Goal: Task Accomplishment & Management: Manage account settings

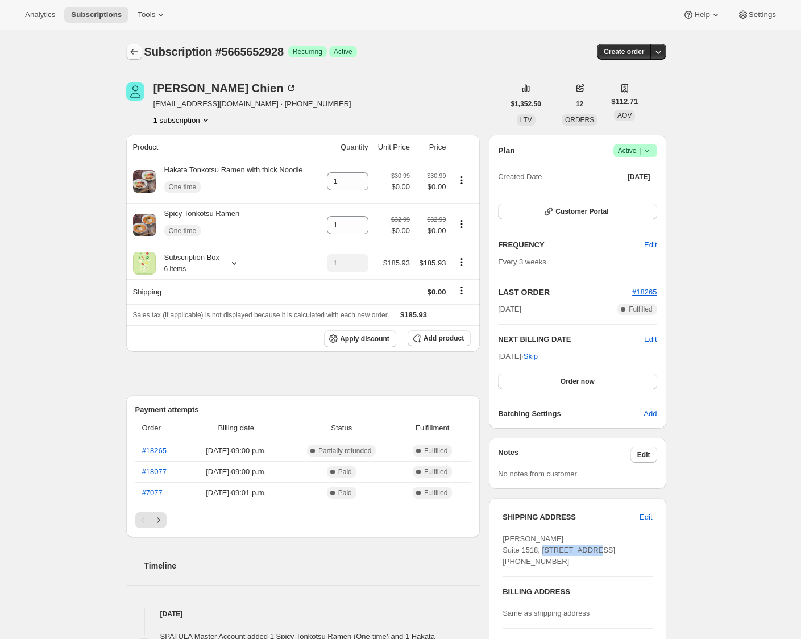
click at [136, 52] on icon "Subscriptions" at bounding box center [134, 51] width 11 height 11
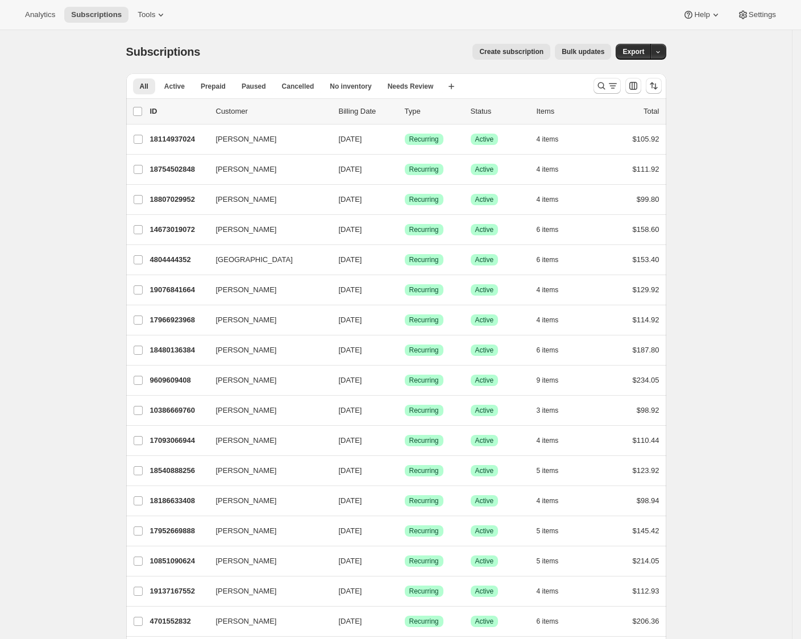
drag, startPoint x: 748, startPoint y: 183, endPoint x: 712, endPoint y: 180, distance: 36.5
click at [454, 88] on icon "Search and filter results" at bounding box center [601, 85] width 11 height 11
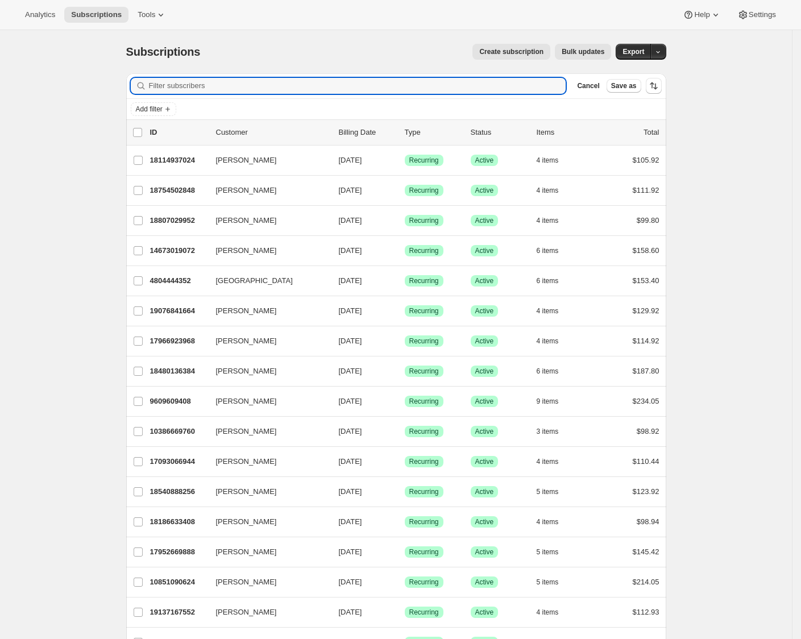
paste input "robot@rogers.com"
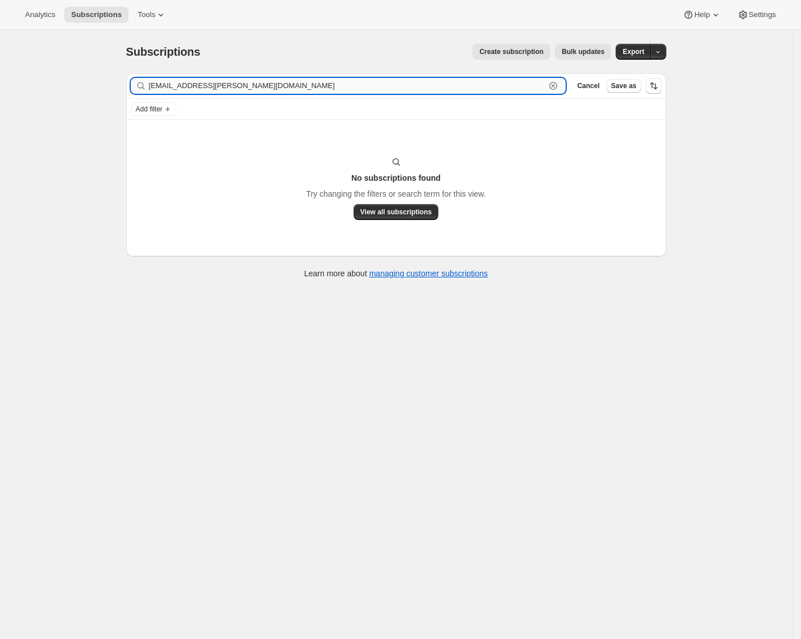
click at [441, 86] on input "robot@rogers.com" at bounding box center [347, 86] width 397 height 16
paste input "d"
type input "drobot@rogers.com"
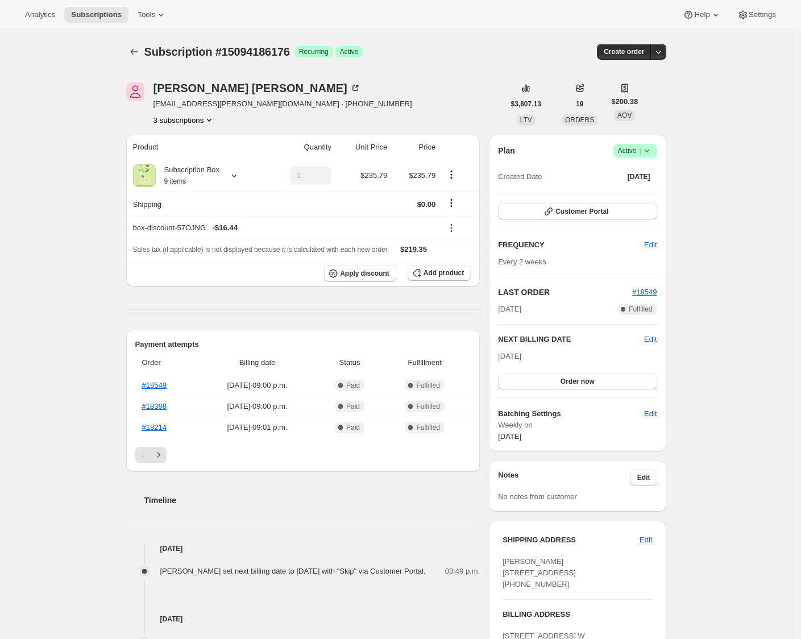
click at [672, 355] on div "Subscription #15094186176. This page is ready Subscription #15094186176 Success…" at bounding box center [397, 494] width 568 height 928
click at [644, 345] on h2 "NEXT BILLING DATE" at bounding box center [571, 339] width 146 height 11
click at [651, 342] on span "Edit" at bounding box center [650, 339] width 13 height 11
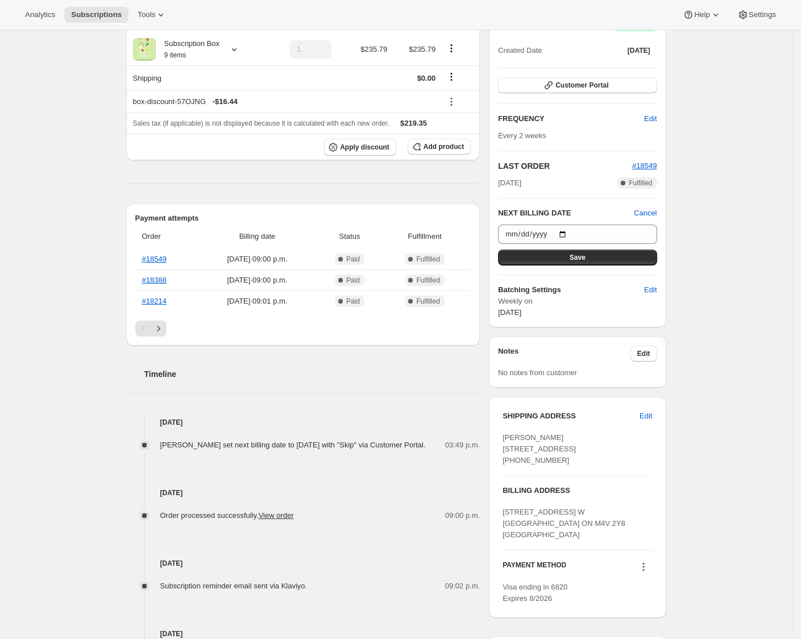
scroll to position [201, 0]
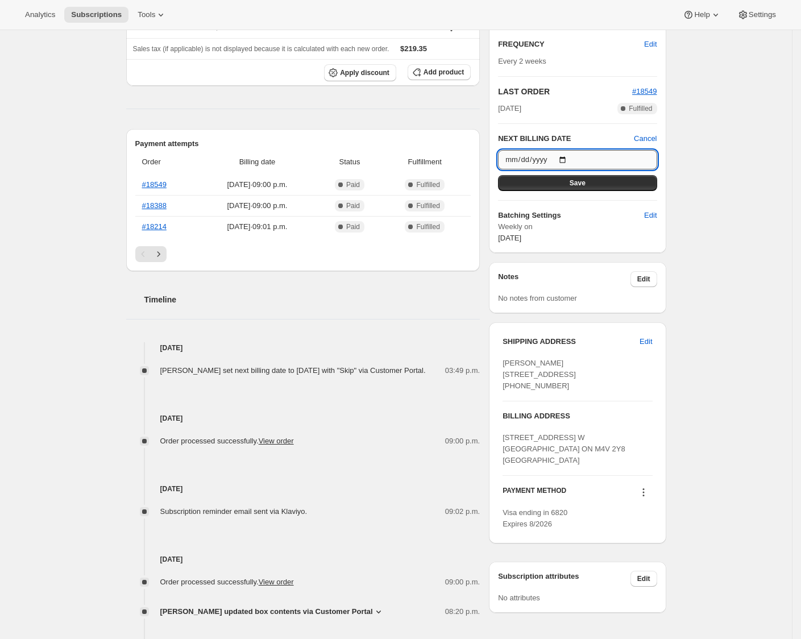
click at [575, 162] on input "[DATE]" at bounding box center [577, 159] width 159 height 19
click at [574, 157] on input "[DATE]" at bounding box center [577, 159] width 159 height 19
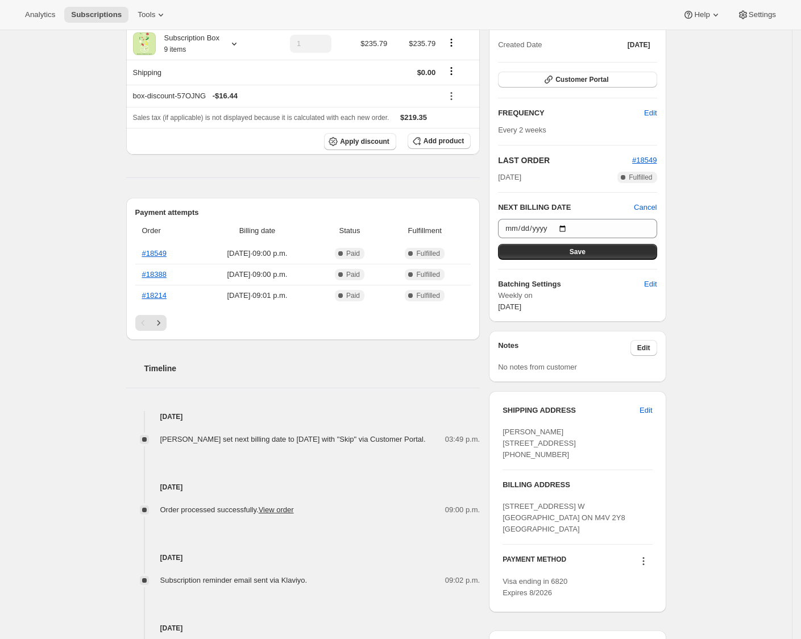
scroll to position [0, 0]
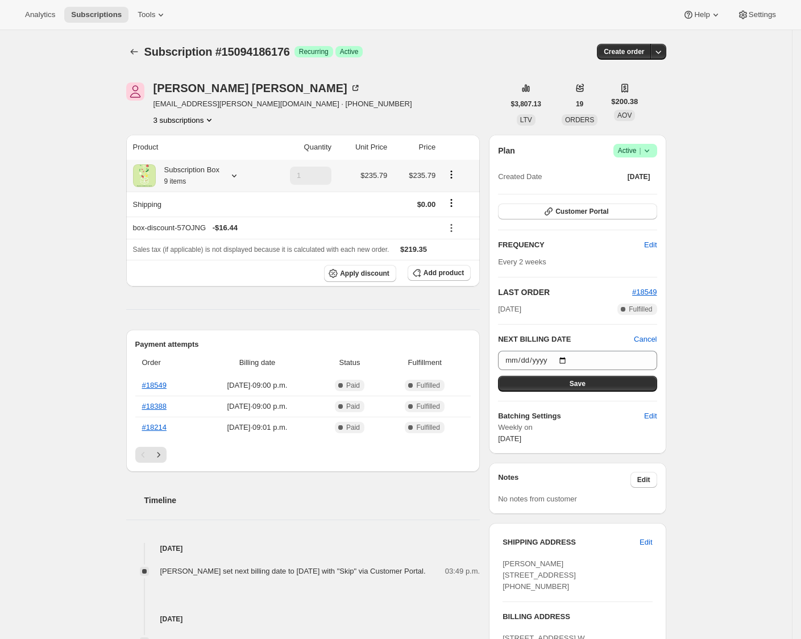
click at [240, 177] on icon at bounding box center [234, 175] width 11 height 11
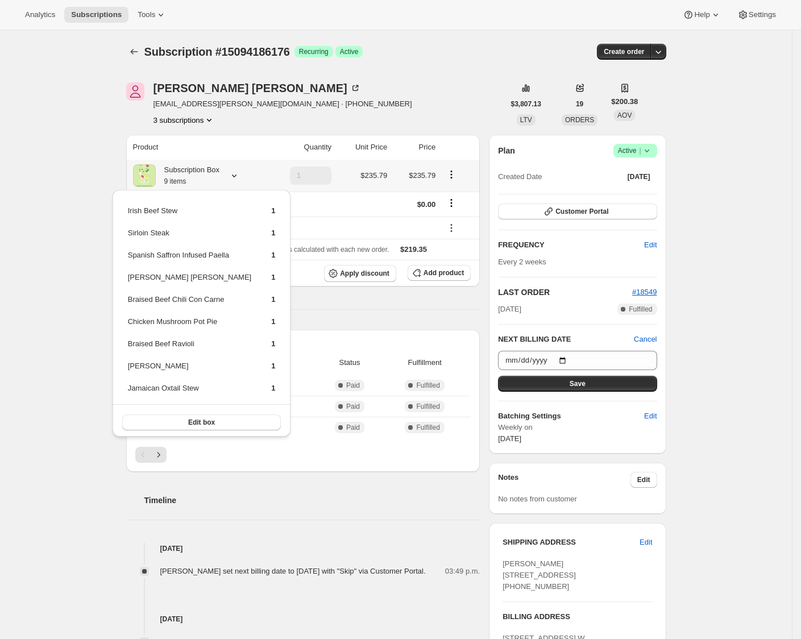
click at [185, 343] on td "Braised Beef Ravioli" at bounding box center [189, 348] width 125 height 21
click at [197, 320] on td "Chicken Mushroom Pot Pie" at bounding box center [189, 326] width 125 height 21
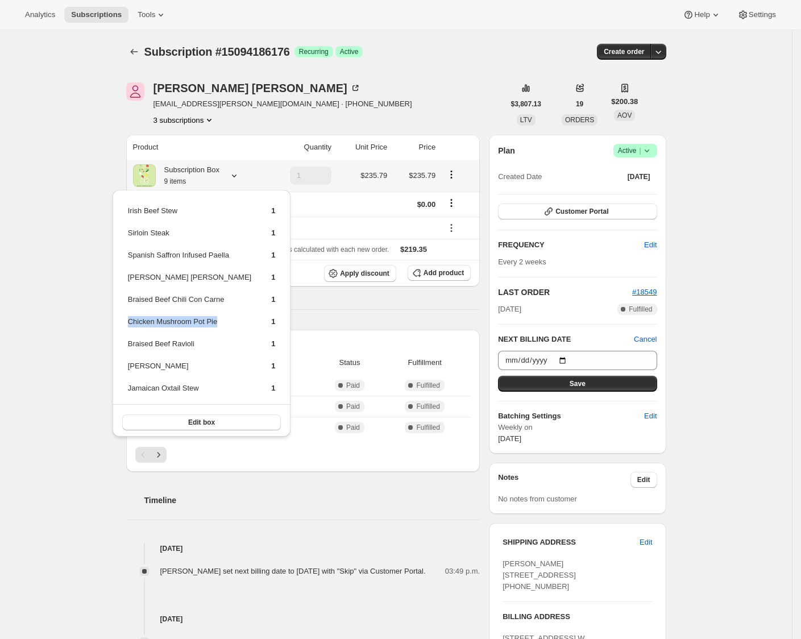
click at [197, 320] on td "Chicken Mushroom Pot Pie" at bounding box center [189, 326] width 125 height 21
click at [206, 298] on td "Braised Beef Chili Con Carne" at bounding box center [189, 303] width 125 height 21
click at [210, 283] on td "Chiara Cucina Margherita Pizza" at bounding box center [189, 281] width 125 height 21
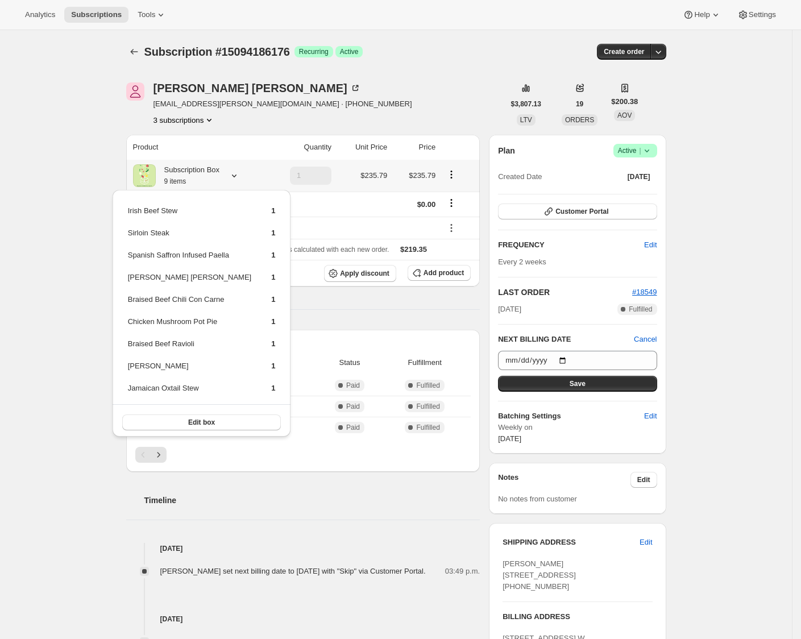
click at [213, 278] on td "Chiara Cucina Margherita Pizza" at bounding box center [189, 281] width 125 height 21
click at [216, 250] on td "Spanish Saffron Infused Paella" at bounding box center [189, 259] width 125 height 21
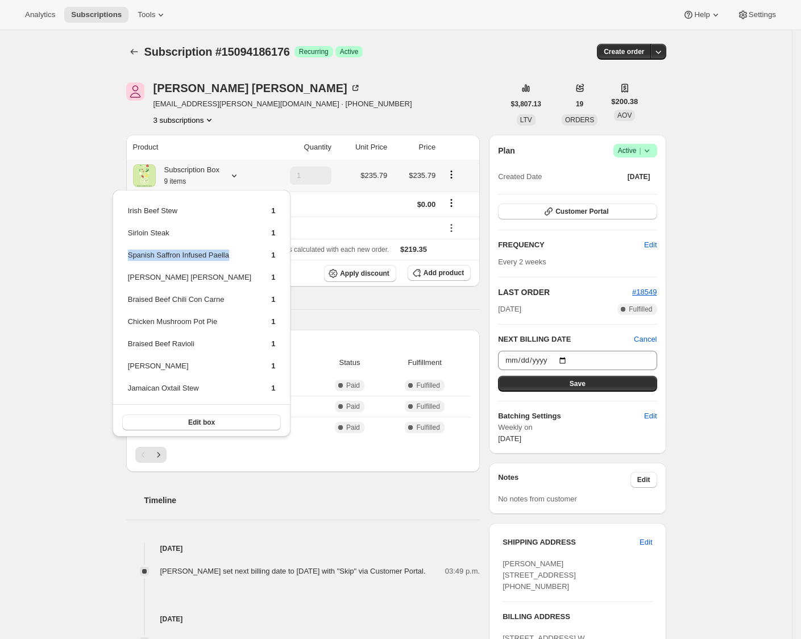
click at [216, 250] on td "Spanish Saffron Infused Paella" at bounding box center [189, 259] width 125 height 21
click at [159, 228] on td "Sirloin Steak" at bounding box center [189, 237] width 125 height 21
click at [164, 206] on td "Irish Beef Stew" at bounding box center [189, 215] width 125 height 21
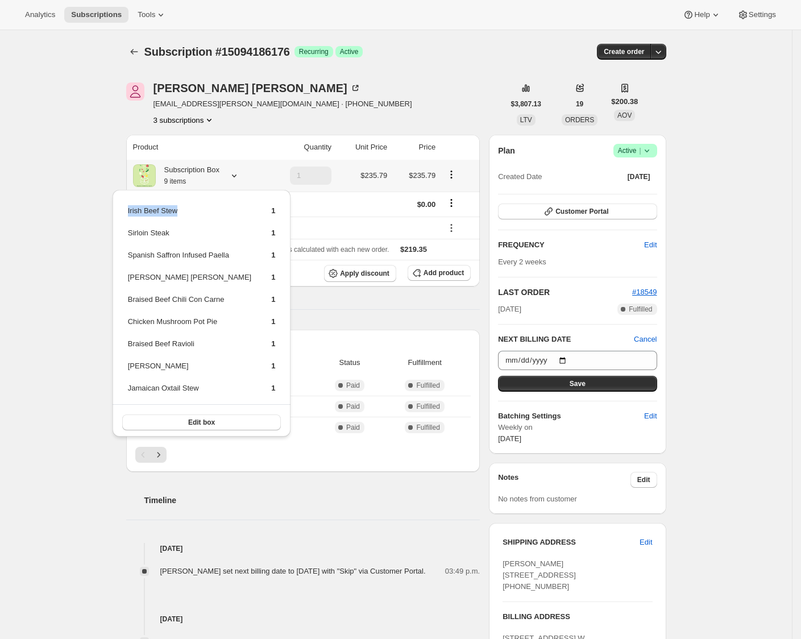
click at [164, 206] on td "Irish Beef Stew" at bounding box center [189, 215] width 125 height 21
click at [727, 377] on div "Subscription #15094186176. This page is ready Subscription #15094186176 Success…" at bounding box center [396, 494] width 792 height 928
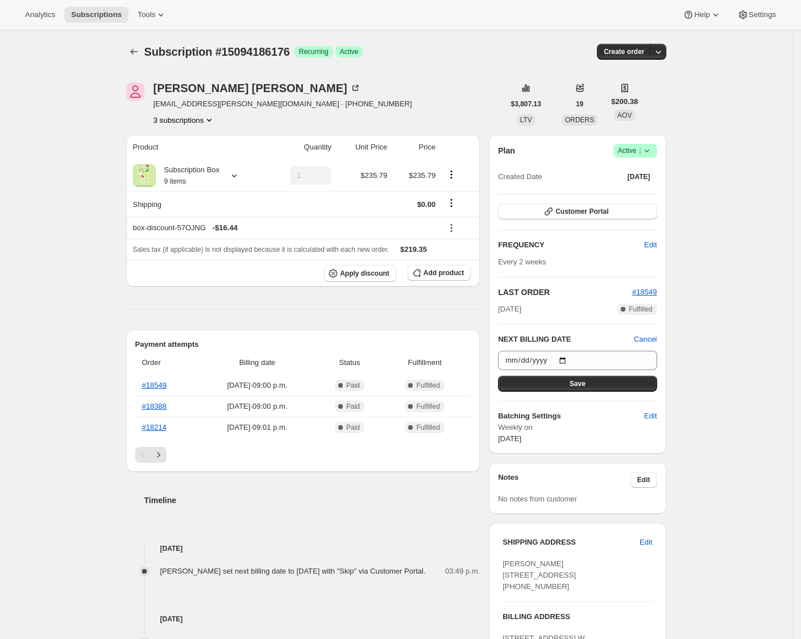
click at [673, 54] on div "Subscription #15094186176. This page is ready Subscription #15094186176 Success…" at bounding box center [397, 494] width 568 height 928
click at [664, 51] on icon "button" at bounding box center [658, 51] width 11 height 11
click at [657, 94] on span "Create custom one-time order" at bounding box center [614, 94] width 98 height 9
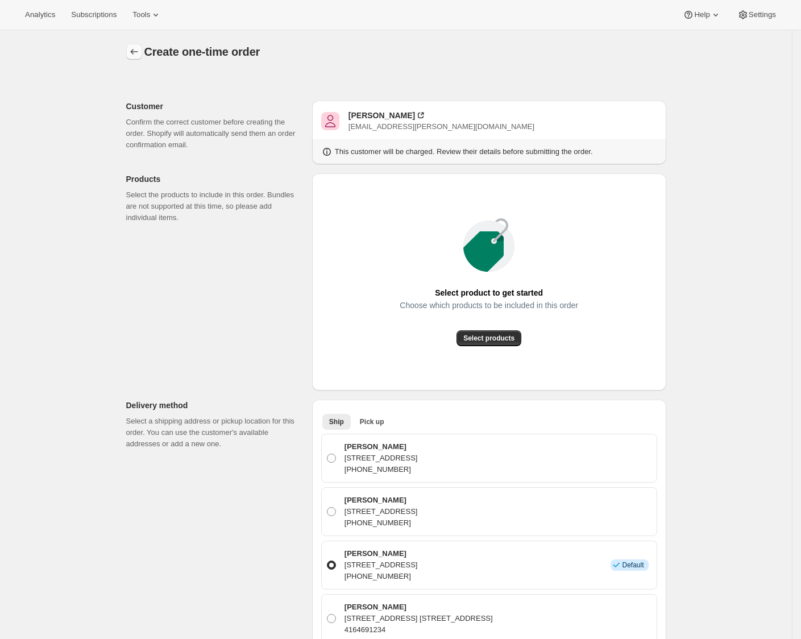
click at [131, 49] on button "button" at bounding box center [134, 52] width 16 height 16
click at [137, 51] on icon "button" at bounding box center [134, 51] width 11 height 11
drag, startPoint x: 101, startPoint y: 263, endPoint x: 256, endPoint y: 1, distance: 304.2
click at [101, 263] on div "Create one-time order. This page is ready Create one-time order Customer Confir…" at bounding box center [396, 633] width 792 height 1207
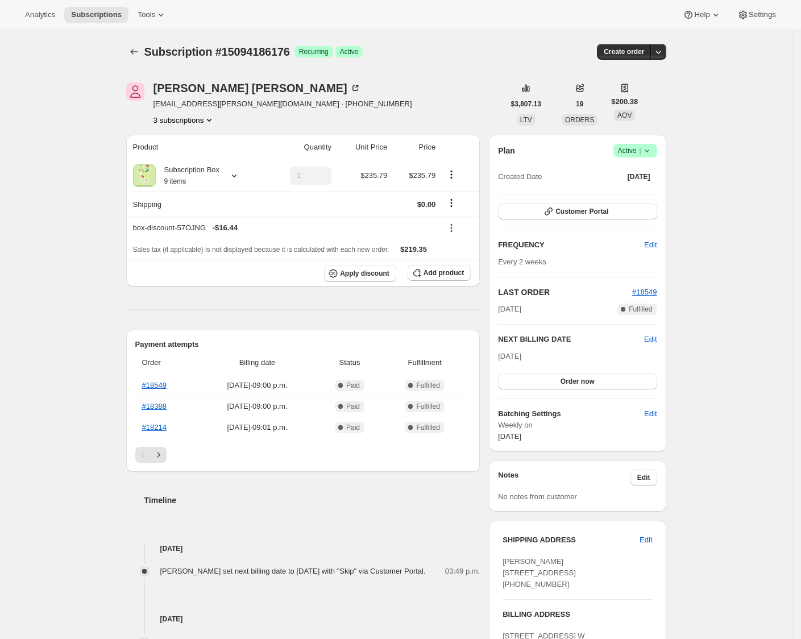
click at [754, 220] on div "Subscription #15094186176. This page is ready Subscription #15094186176 Success…" at bounding box center [396, 494] width 792 height 928
click at [662, 55] on icon "button" at bounding box center [658, 51] width 11 height 11
click at [643, 93] on span "Create custom one-time order" at bounding box center [614, 94] width 98 height 9
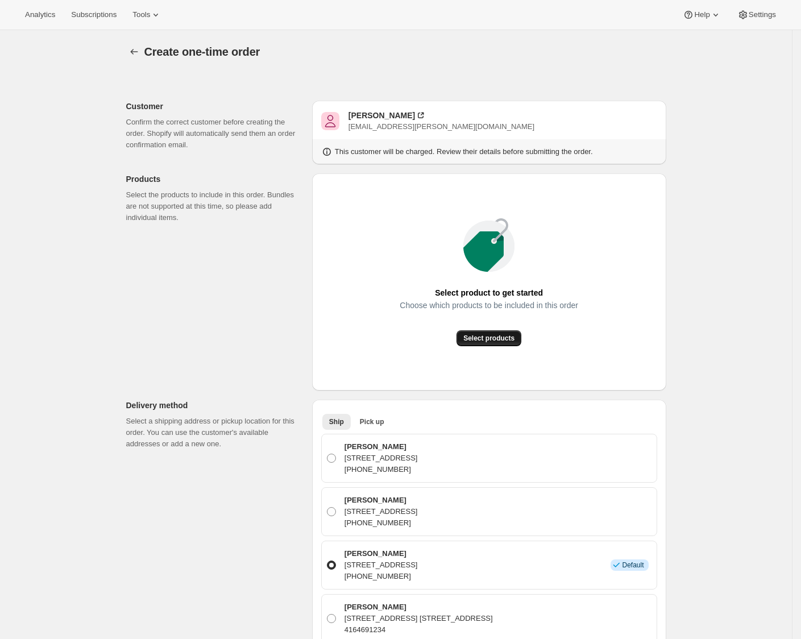
click at [496, 342] on span "Select products" at bounding box center [489, 338] width 51 height 9
click at [712, 208] on div "Create one-time order. This page is ready Create one-time order Customer Confir…" at bounding box center [396, 633] width 792 height 1207
click at [714, 408] on div "Create one-time order. This page is ready Create one-time order Customer Confir…" at bounding box center [396, 633] width 792 height 1207
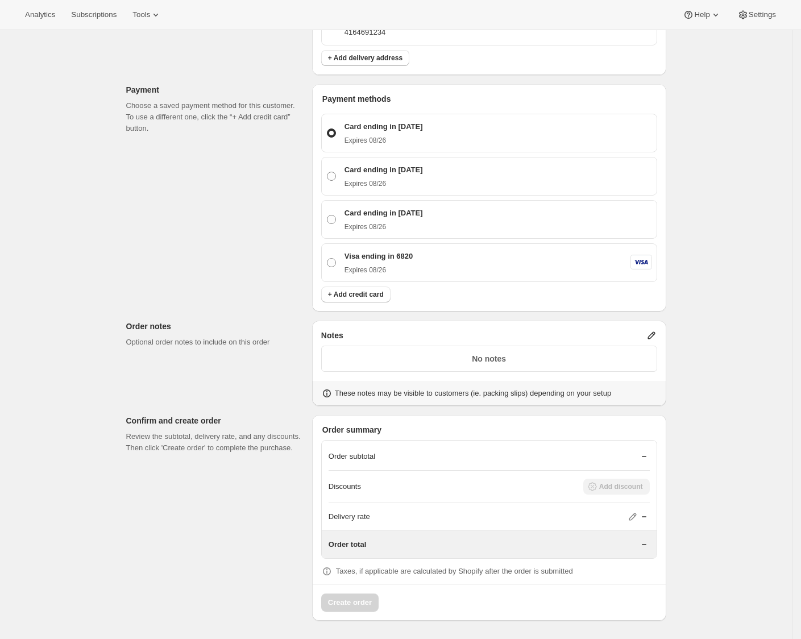
scroll to position [603, 0]
click at [516, 448] on div "Order subtotal" at bounding box center [489, 457] width 321 height 28
click at [647, 448] on div "Order subtotal" at bounding box center [489, 457] width 321 height 28
click at [414, 451] on div "Order subtotal" at bounding box center [489, 456] width 321 height 11
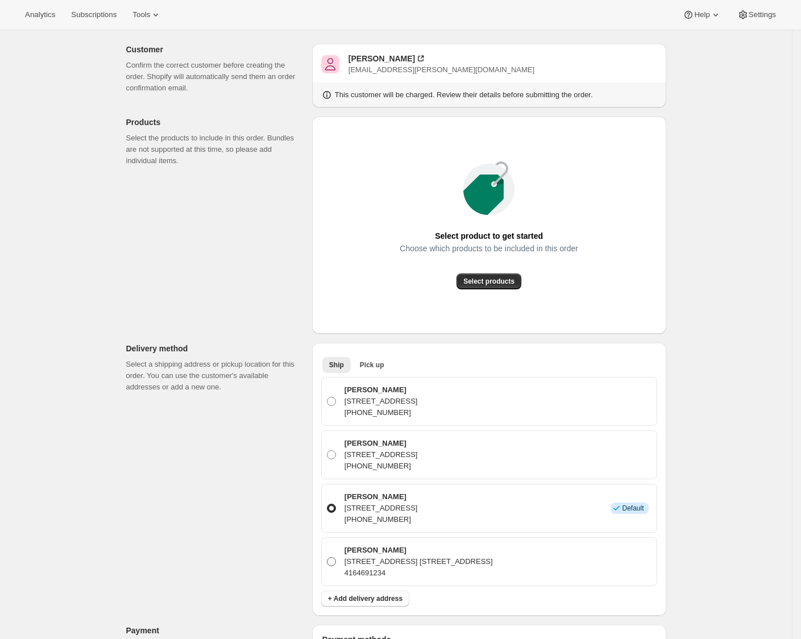
scroll to position [0, 0]
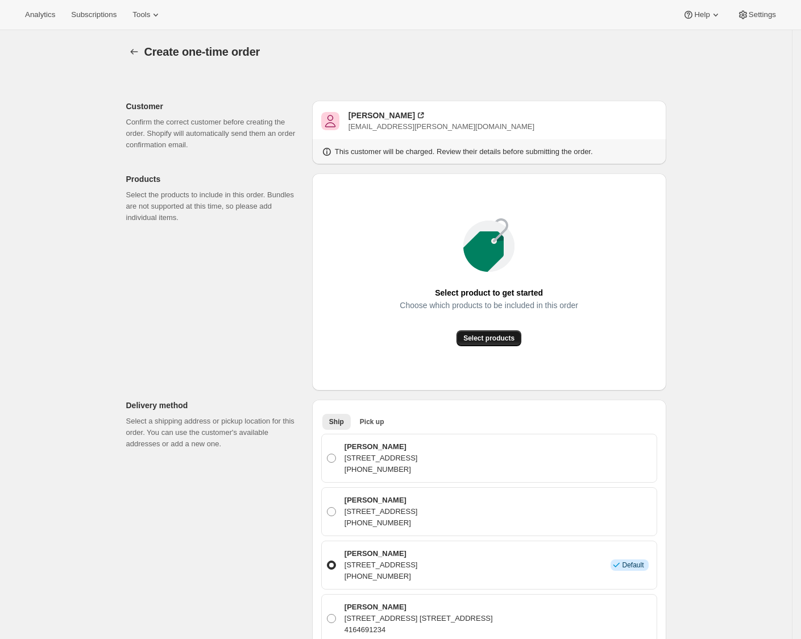
click at [491, 344] on button "Select products" at bounding box center [489, 338] width 65 height 16
click at [504, 340] on span "Select products" at bounding box center [489, 338] width 51 height 9
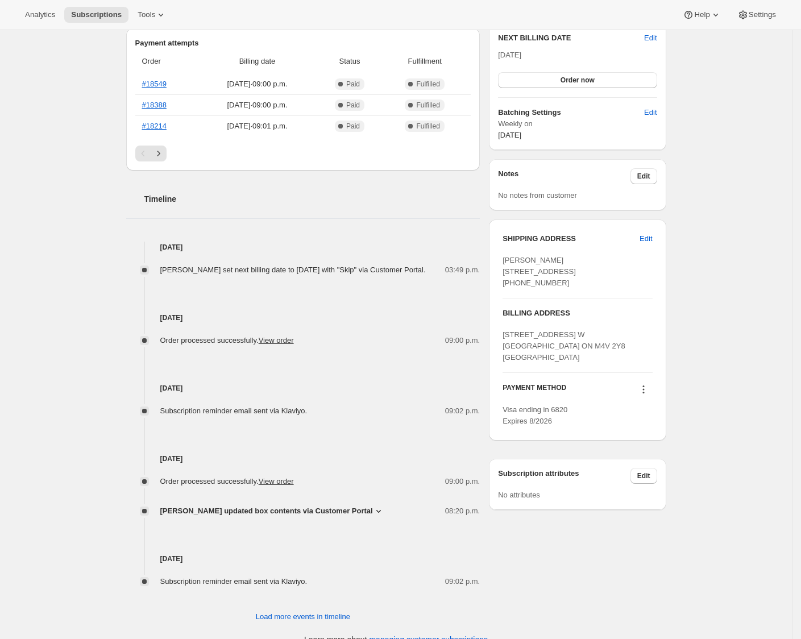
scroll to position [308, 0]
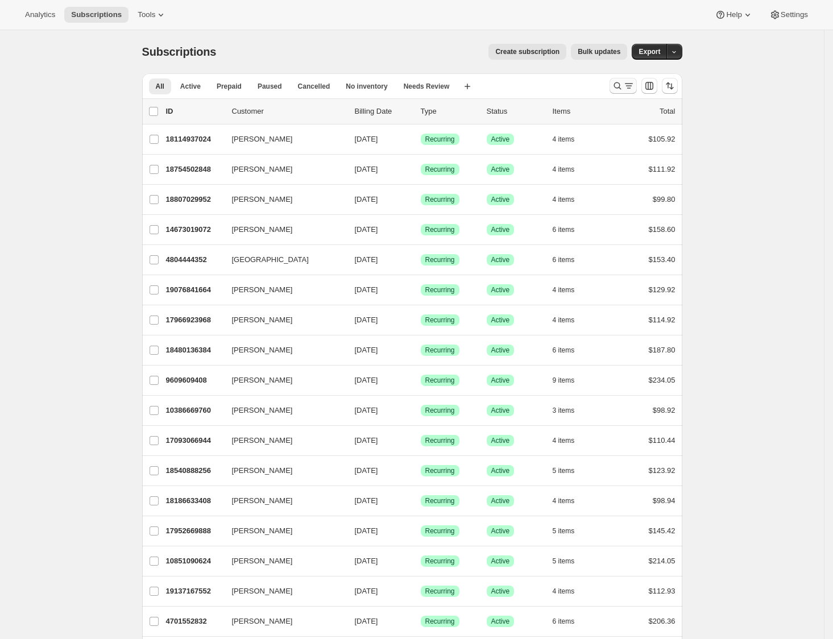
click at [620, 86] on icon "Search and filter results" at bounding box center [617, 85] width 11 height 11
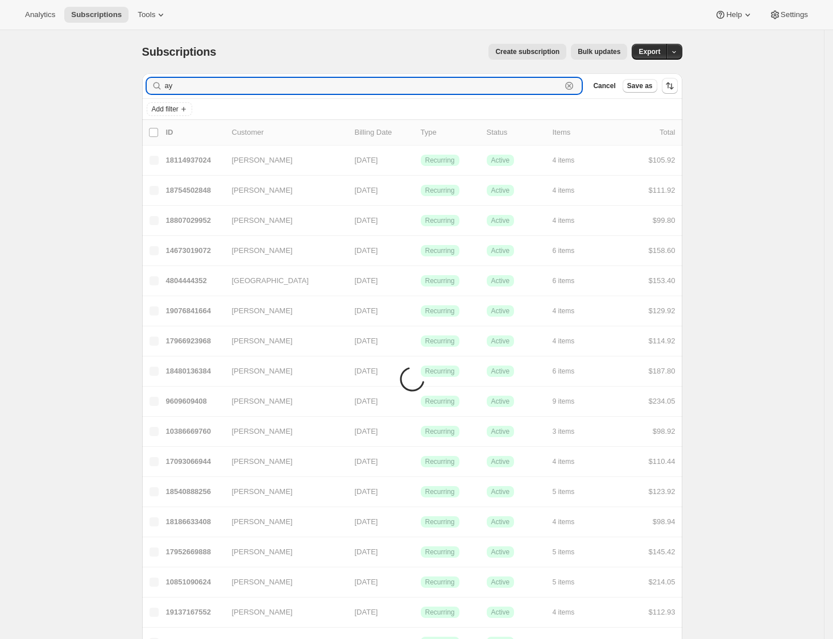
type input "a"
type input "paypal"
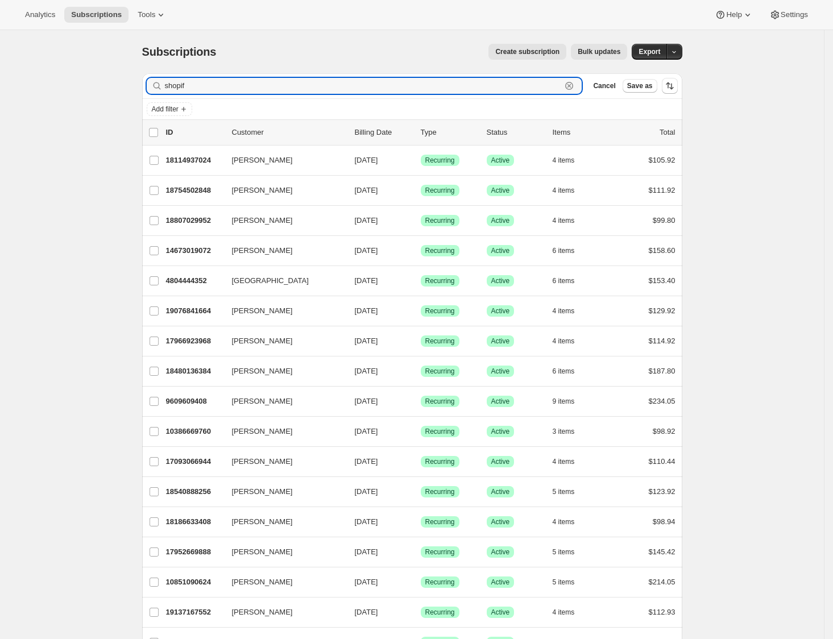
type input "shopify"
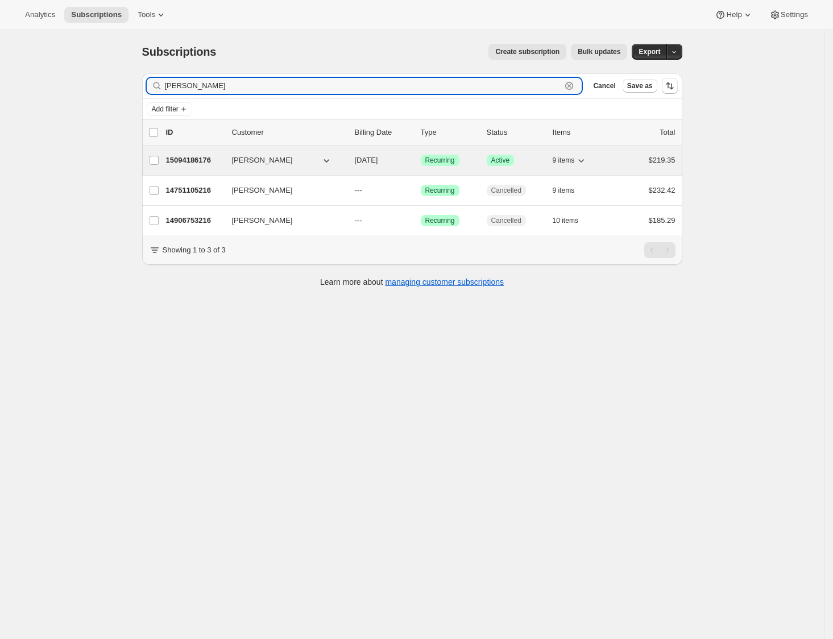
type input "[PERSON_NAME]"
click at [196, 160] on p "15094186176" at bounding box center [194, 160] width 57 height 11
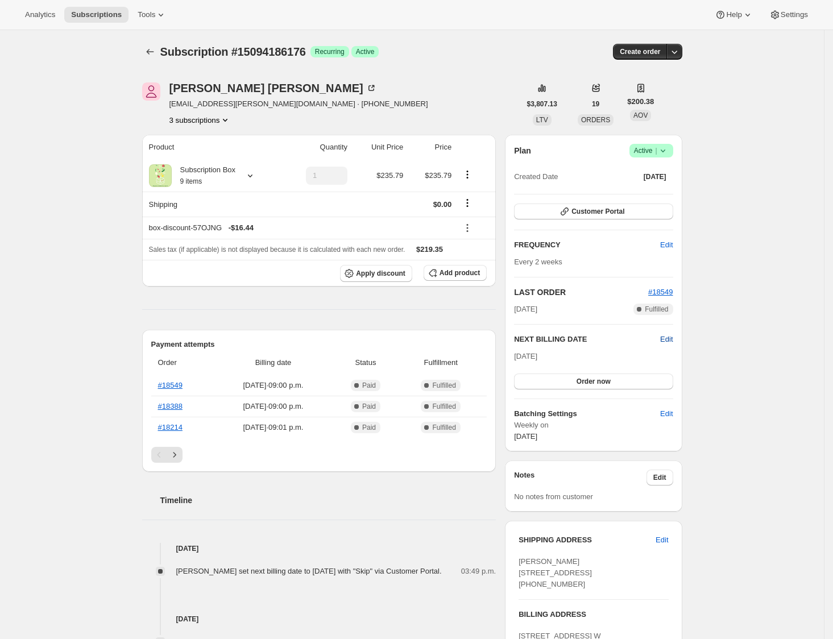
click at [673, 341] on span "Edit" at bounding box center [666, 339] width 13 height 11
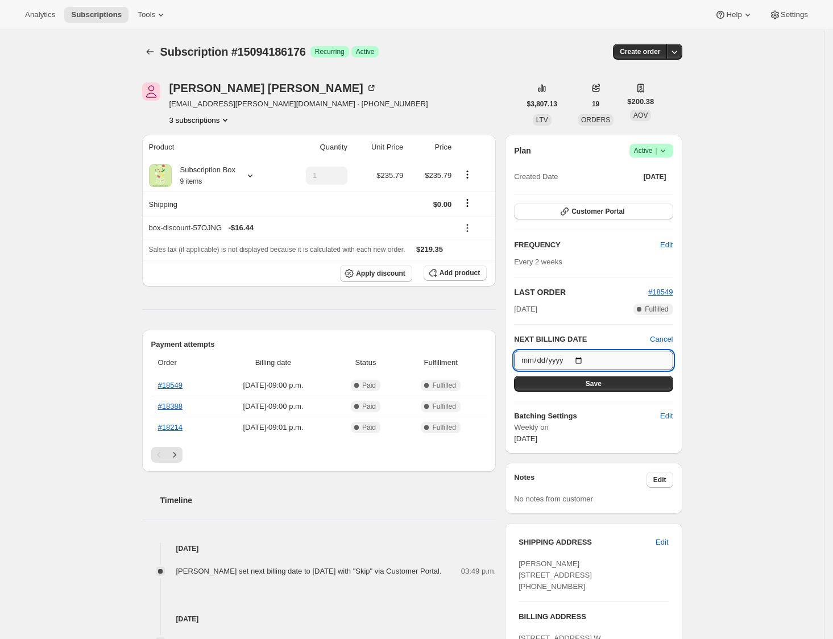
click at [590, 362] on input "[DATE]" at bounding box center [593, 360] width 159 height 19
type input "[DATE]"
click at [627, 384] on button "Save" at bounding box center [593, 384] width 159 height 16
